Goal: Task Accomplishment & Management: Manage account settings

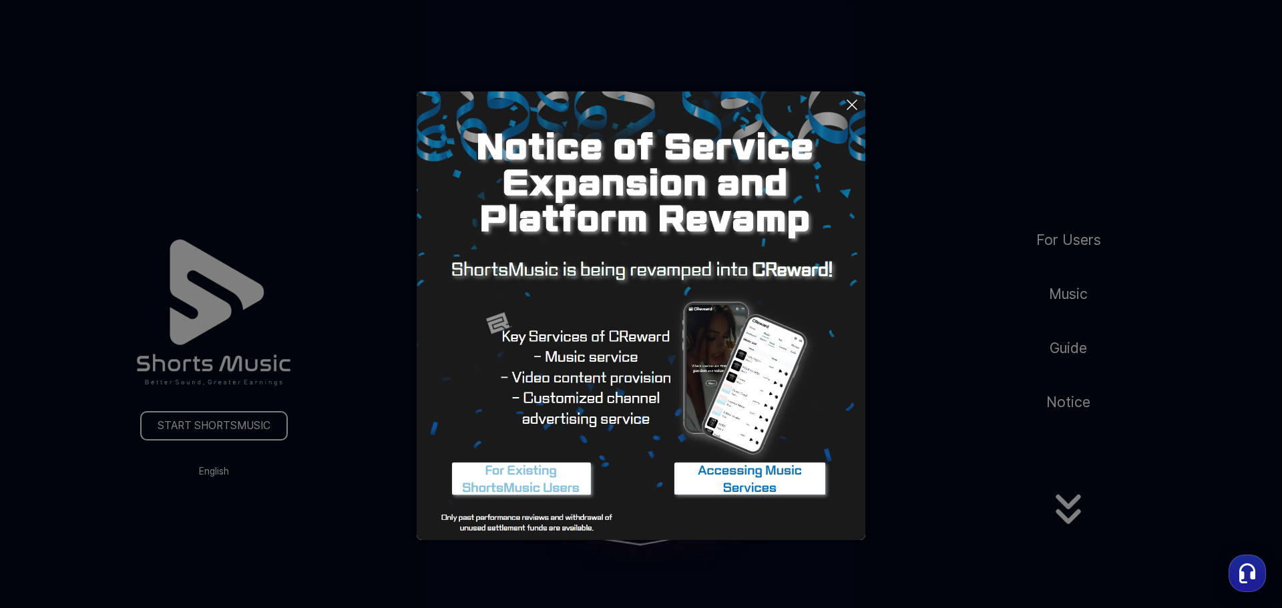
click at [563, 564] on button at bounding box center [641, 304] width 1282 height 608
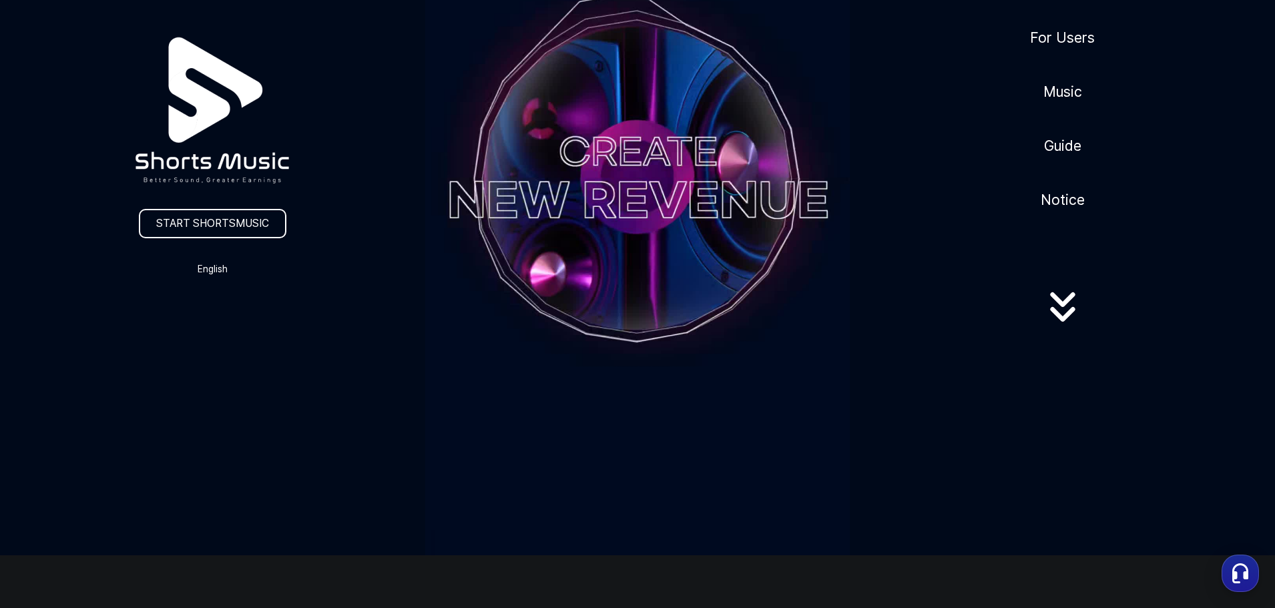
scroll to position [267, 0]
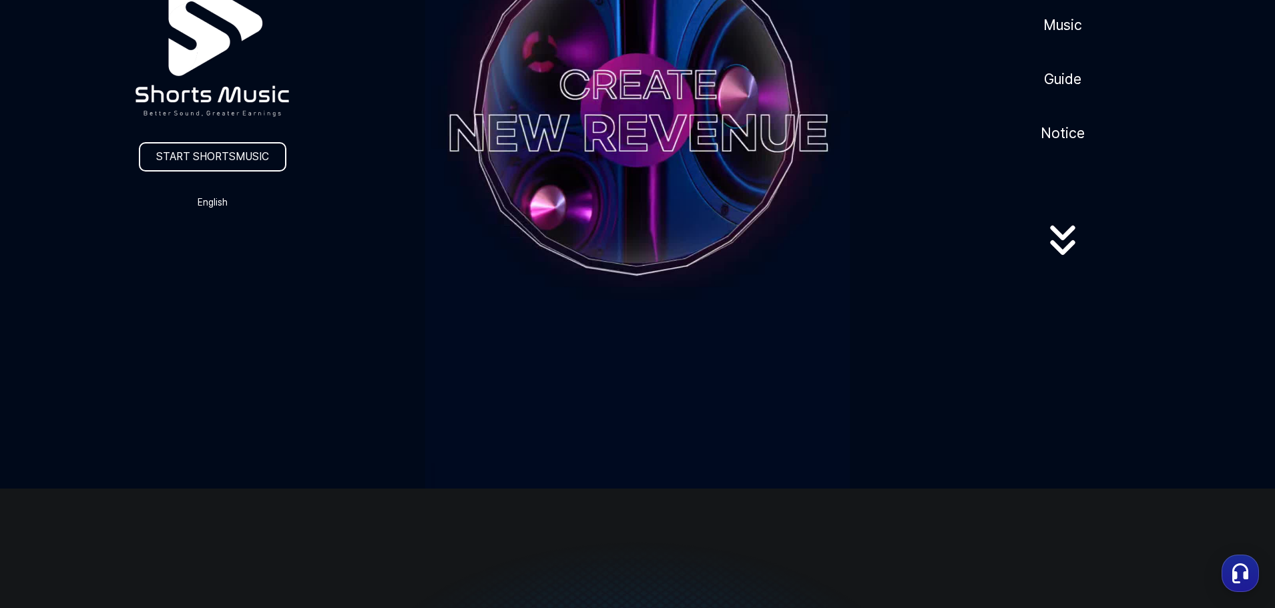
click at [1068, 250] on icon at bounding box center [1062, 247] width 25 height 15
click at [1060, 255] on icon at bounding box center [1062, 247] width 25 height 15
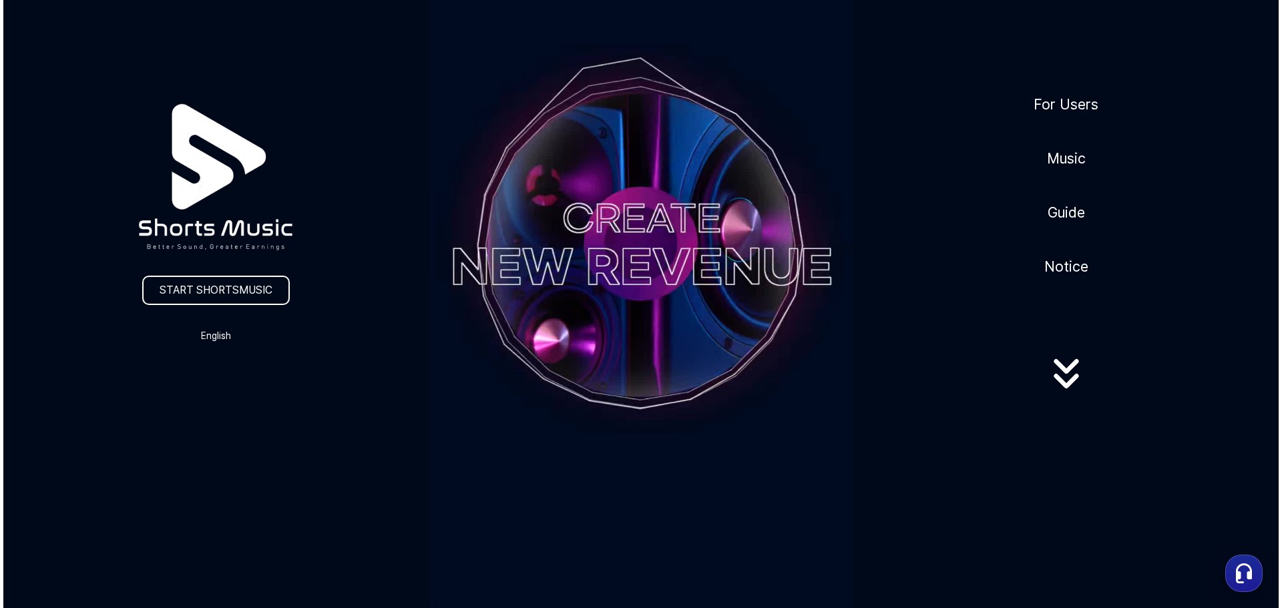
scroll to position [0, 0]
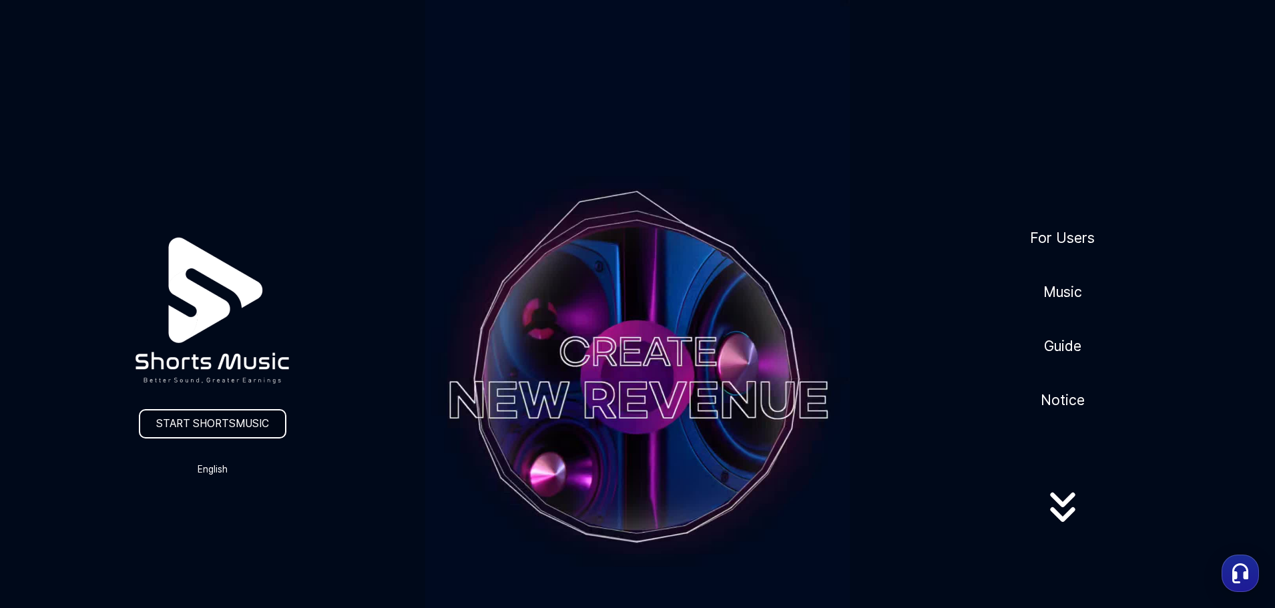
click at [240, 435] on link "START SHORTSMUSIC" at bounding box center [213, 423] width 148 height 29
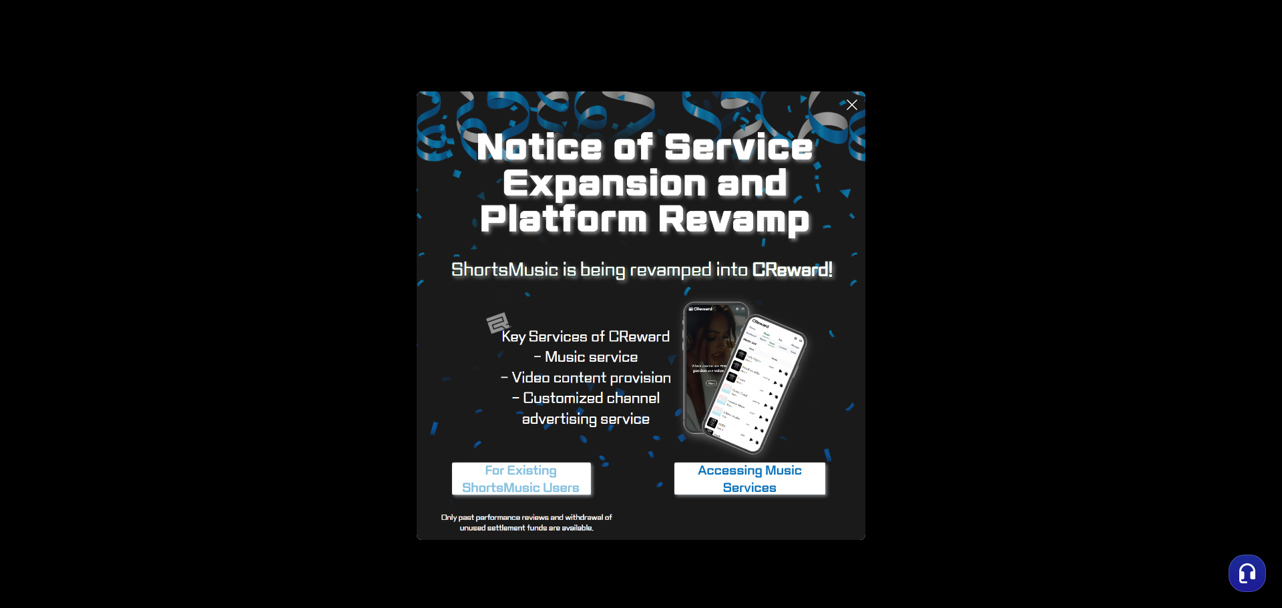
click at [752, 483] on img at bounding box center [749, 480] width 167 height 50
click at [546, 474] on img at bounding box center [521, 480] width 167 height 50
